Goal: Find specific page/section: Find specific page/section

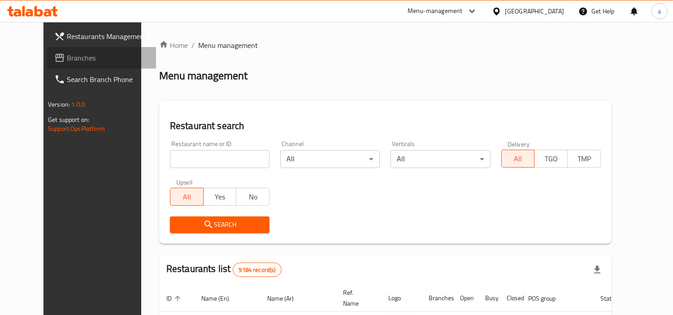
click at [67, 61] on span "Branches" at bounding box center [108, 57] width 82 height 11
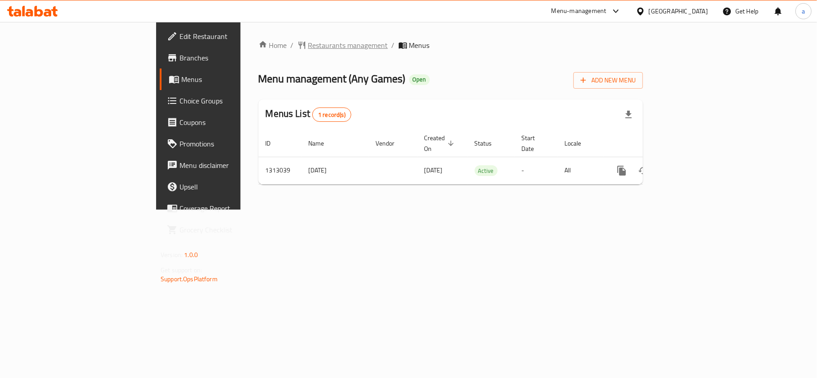
click at [308, 47] on span "Restaurants management" at bounding box center [348, 45] width 80 height 11
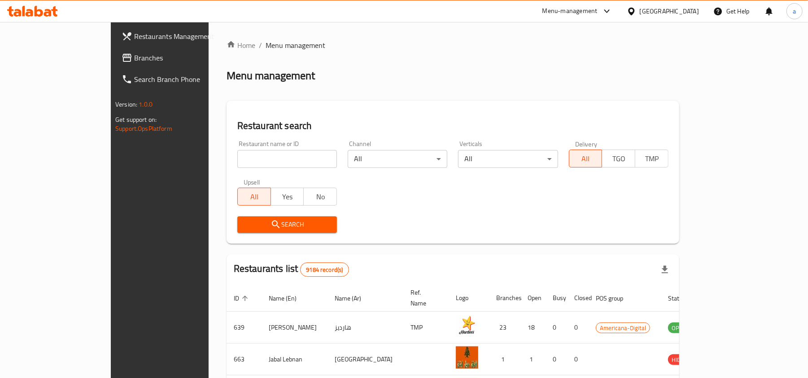
click at [134, 62] on span "Branches" at bounding box center [186, 57] width 104 height 11
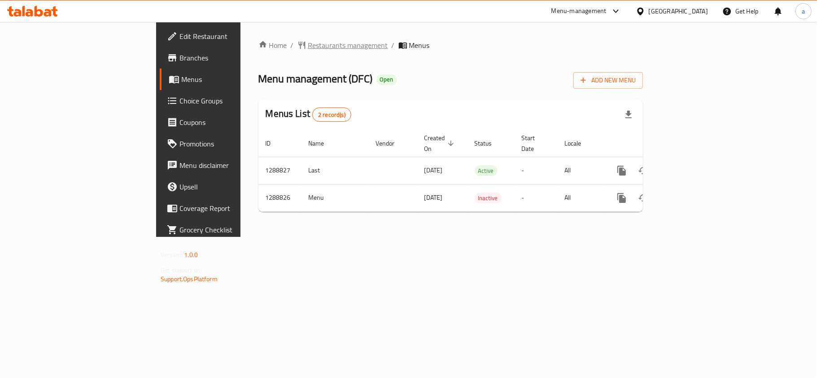
click at [308, 43] on span "Restaurants management" at bounding box center [348, 45] width 80 height 11
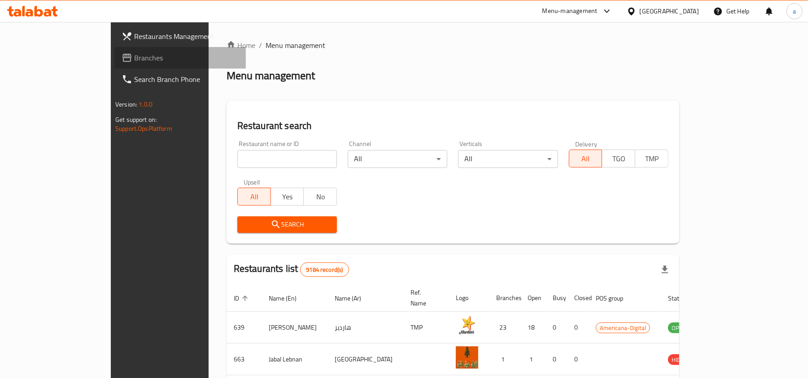
click at [134, 53] on span "Branches" at bounding box center [186, 57] width 104 height 11
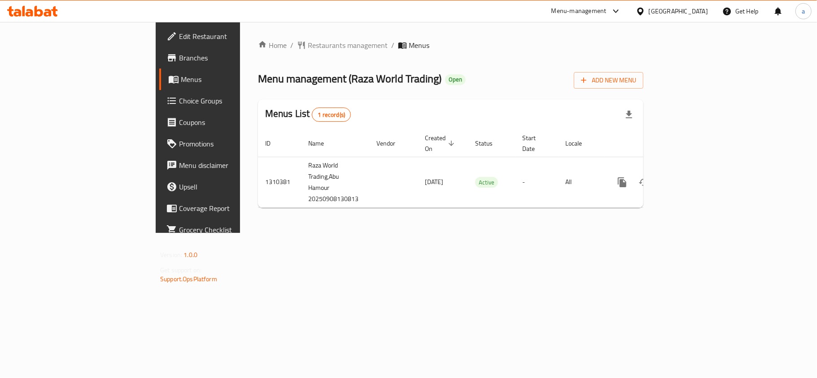
click at [258, 56] on div "Home / Restaurants management / Menus Menu management ( Raza World Trading ) Op…" at bounding box center [450, 127] width 385 height 175
click at [308, 48] on span "Restaurants management" at bounding box center [348, 45] width 80 height 11
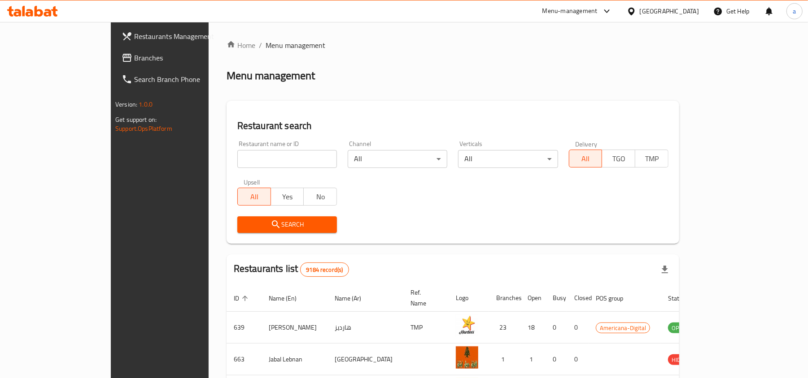
click at [134, 54] on span "Branches" at bounding box center [186, 57] width 104 height 11
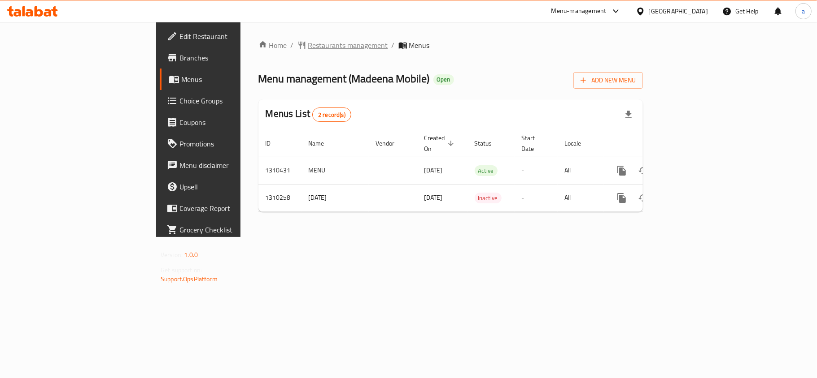
click at [308, 40] on span "Restaurants management" at bounding box center [348, 45] width 80 height 11
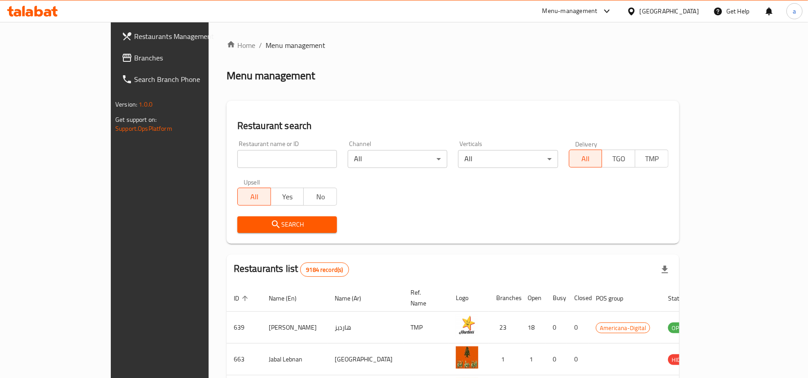
click at [114, 65] on link "Branches" at bounding box center [179, 58] width 131 height 22
